Goal: Obtain resource: Obtain resource

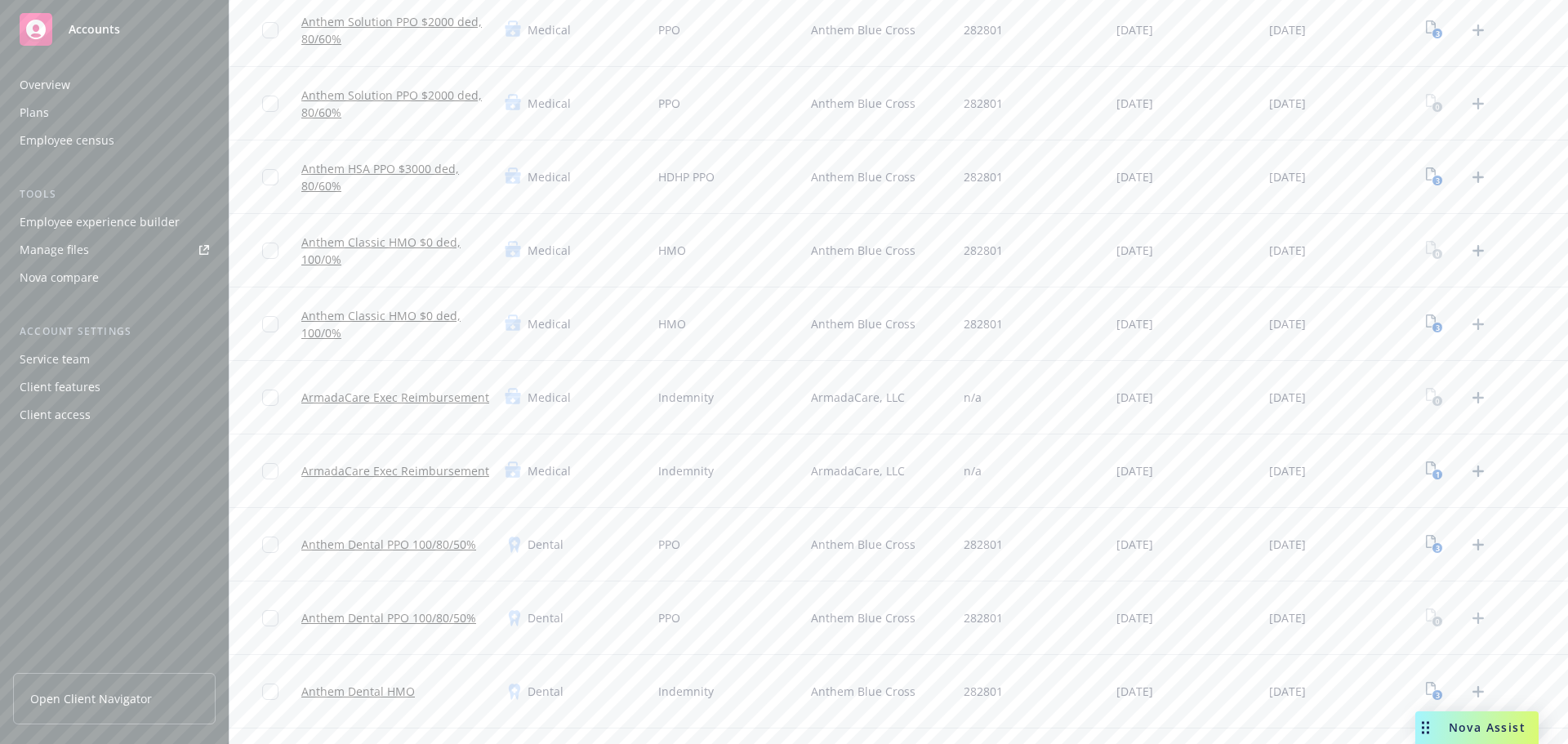
scroll to position [327, 0]
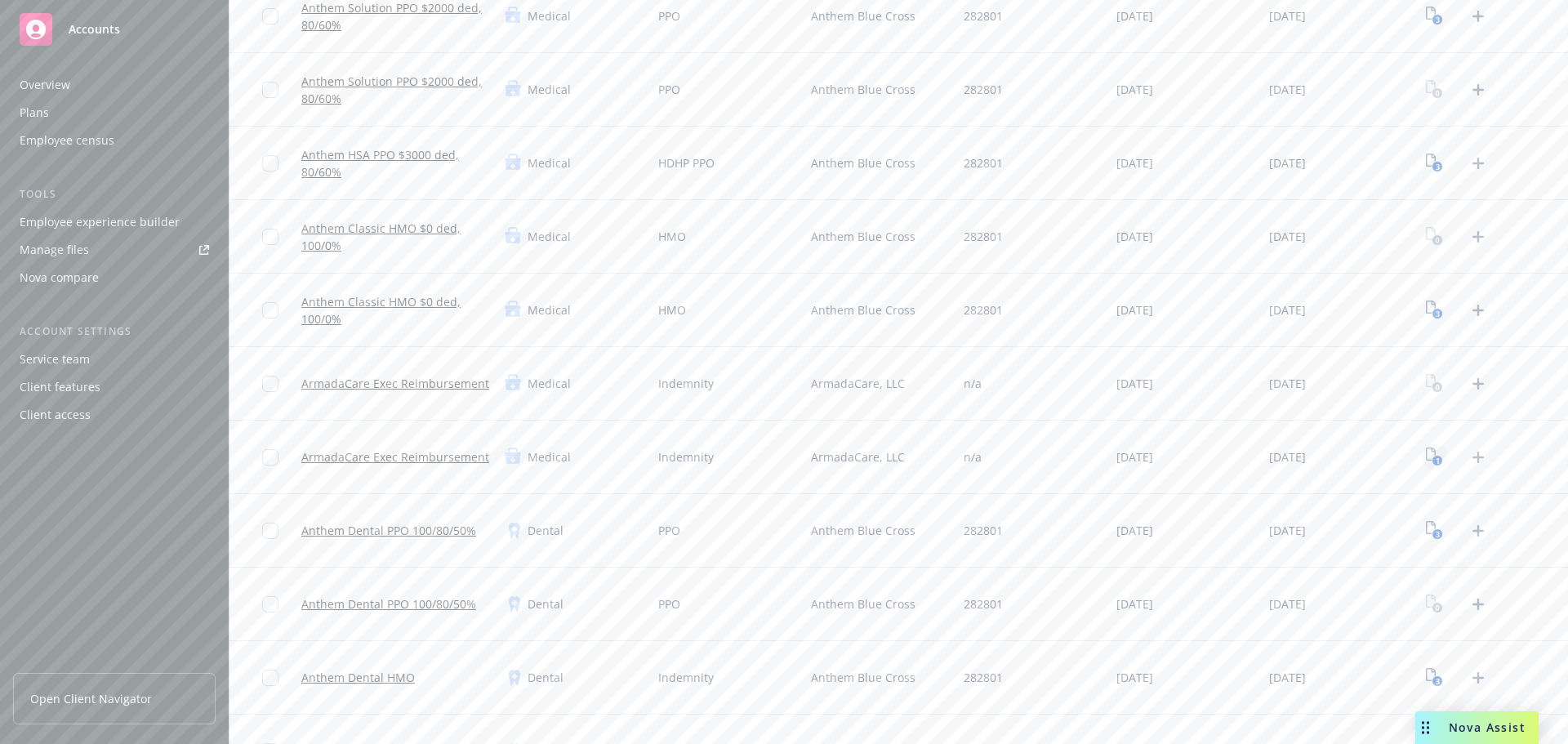
click at [1426, 453] on icon "View Plan Documents" at bounding box center [1430, 454] width 10 height 13
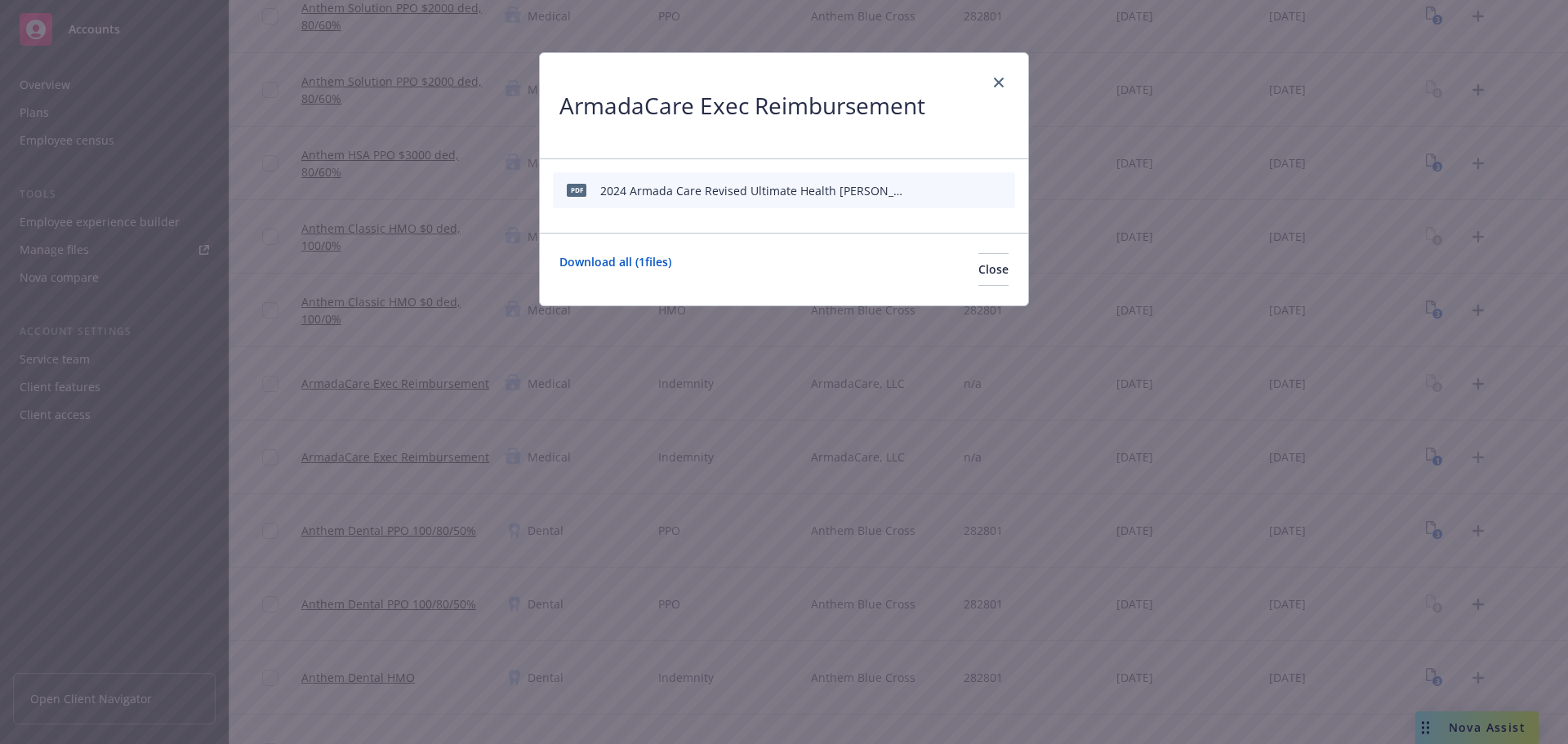
click at [974, 189] on icon "preview file" at bounding box center [973, 190] width 15 height 12
click at [1003, 86] on icon "close" at bounding box center [999, 82] width 10 height 10
